Goal: Communication & Community: Answer question/provide support

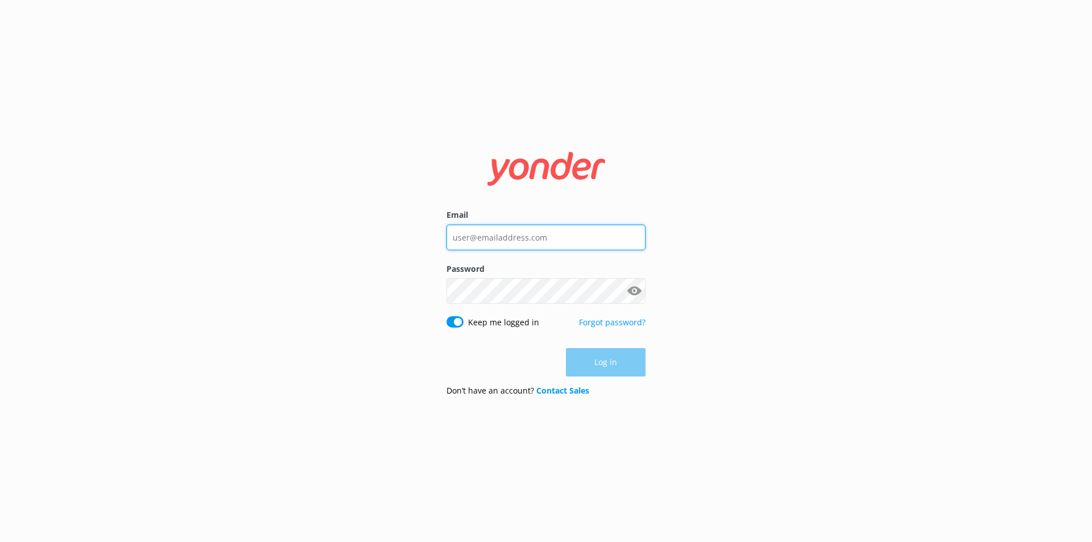
click at [549, 235] on input "Email" at bounding box center [545, 238] width 199 height 26
type input "[EMAIL_ADDRESS][DOMAIN_NAME]"
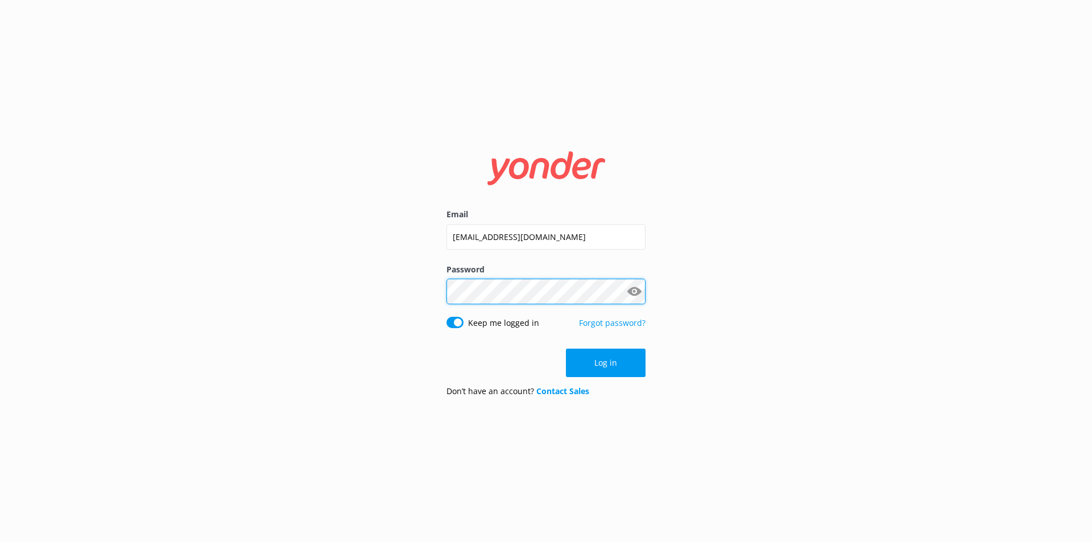
click button "Log in" at bounding box center [606, 363] width 80 height 28
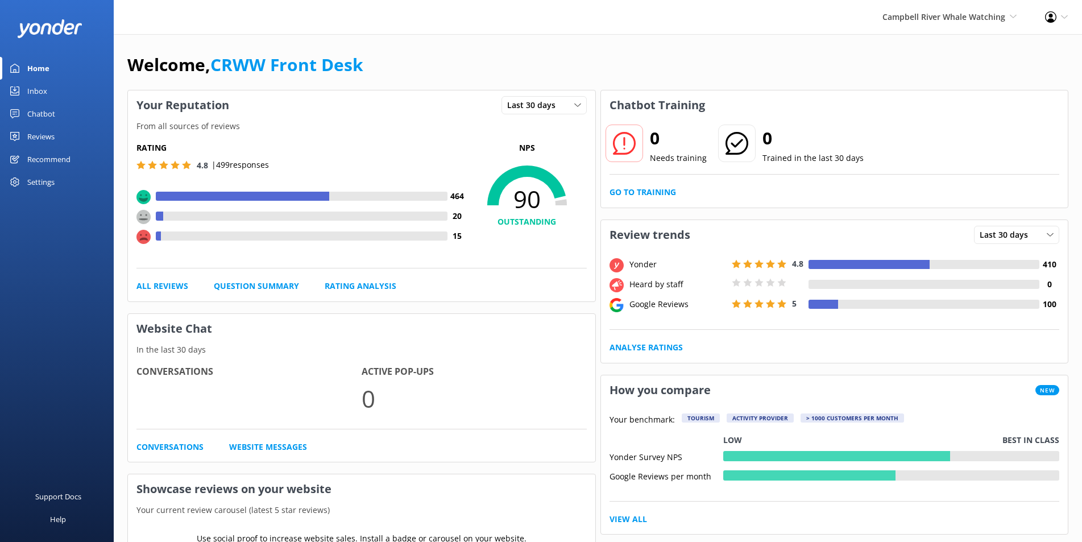
click at [39, 116] on div "Chatbot" at bounding box center [41, 113] width 28 height 23
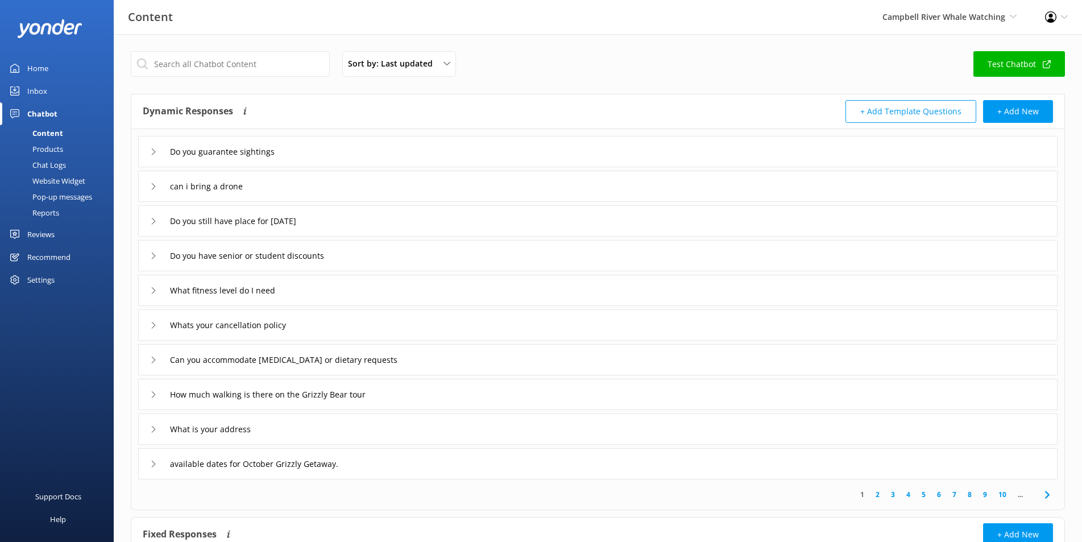
click at [41, 91] on div "Inbox" at bounding box center [37, 91] width 20 height 23
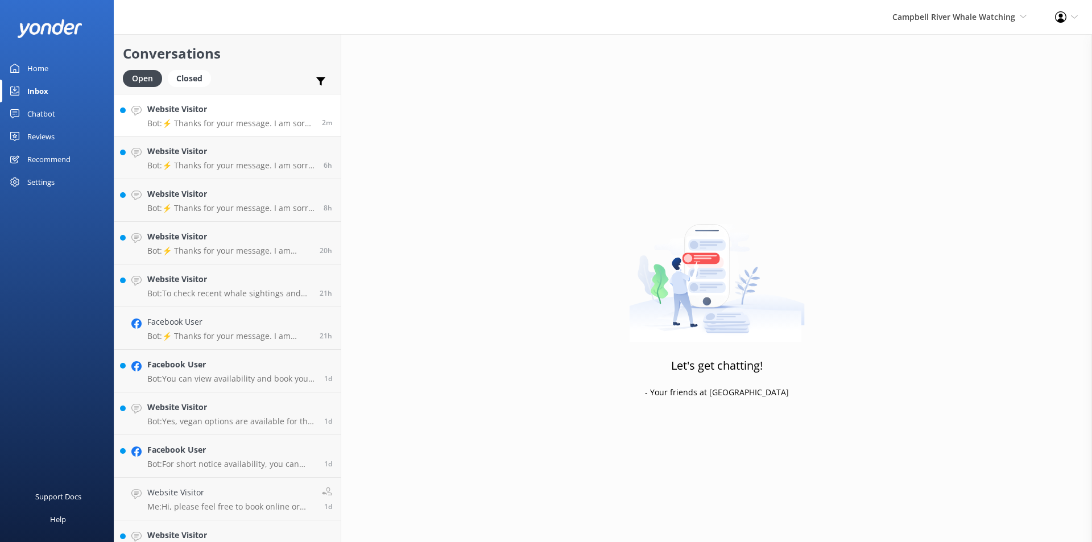
click at [234, 125] on p "Bot: ⚡ Thanks for your message. I am sorry I don't have that answer for you. Yo…" at bounding box center [230, 123] width 166 height 10
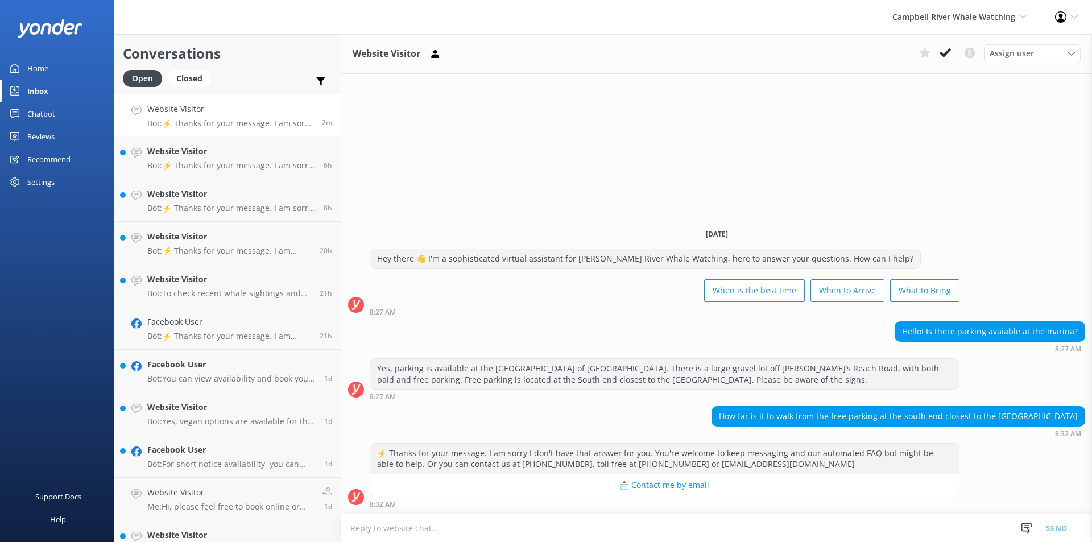
click at [428, 520] on textarea at bounding box center [716, 528] width 751 height 28
type textarea "The walk across the parking lot is about 200m"
click at [1053, 526] on button "Send" at bounding box center [1056, 528] width 43 height 28
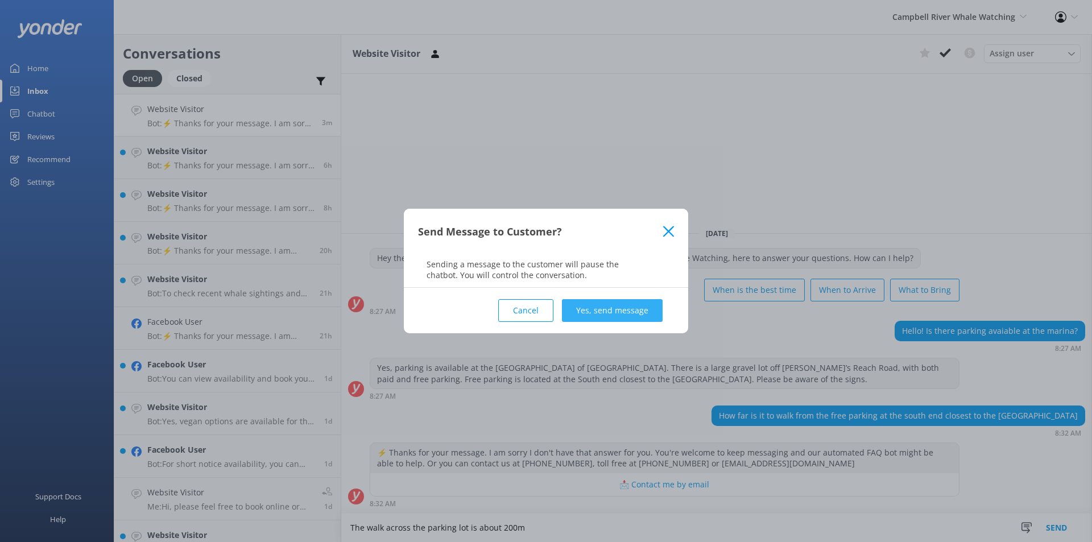
click at [602, 309] on button "Yes, send message" at bounding box center [612, 310] width 101 height 23
